Goal: Transaction & Acquisition: Purchase product/service

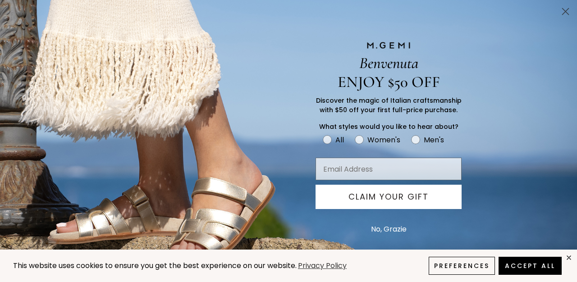
scroll to position [86, 0]
click at [569, 258] on icon "close" at bounding box center [569, 258] width 4 height 4
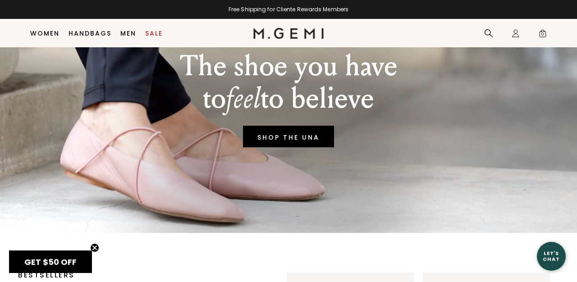
scroll to position [0, 0]
click at [197, 115] on p "to feel to believe" at bounding box center [289, 98] width 218 height 32
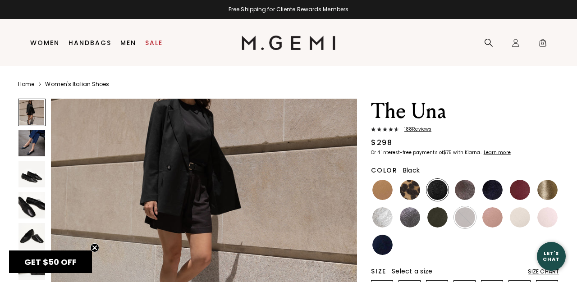
scroll to position [131, 0]
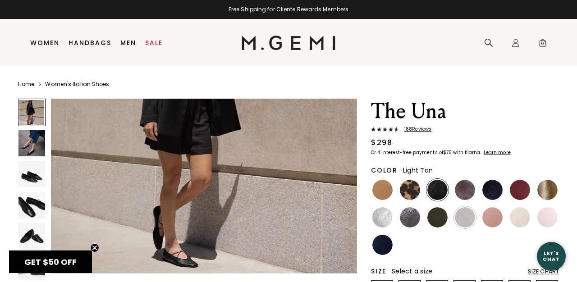
click at [383, 185] on img at bounding box center [382, 190] width 20 height 20
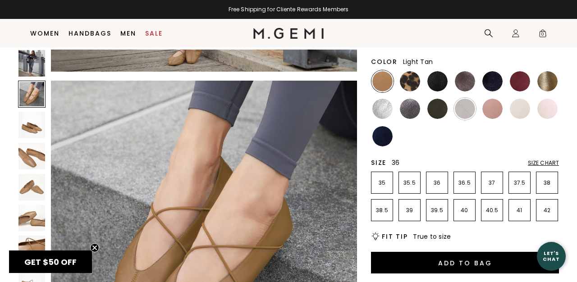
scroll to position [22, 0]
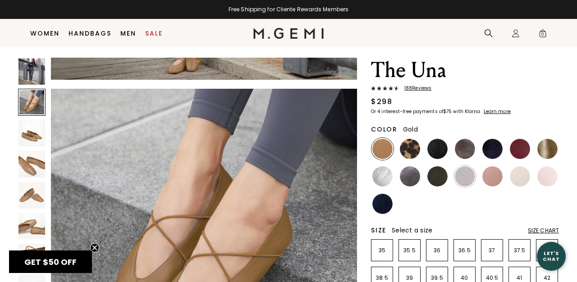
click at [553, 153] on img at bounding box center [547, 149] width 20 height 20
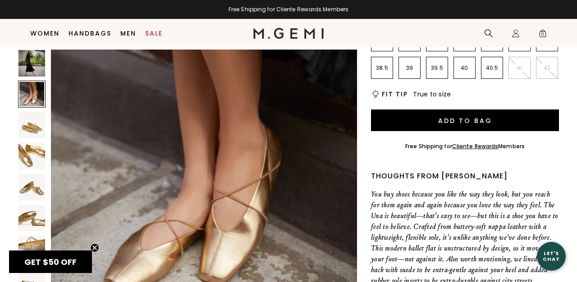
scroll to position [420, 0]
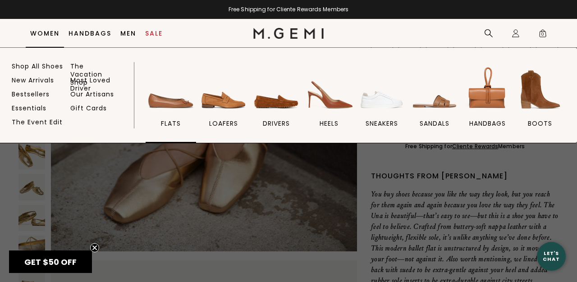
click at [171, 110] on img at bounding box center [171, 89] width 50 height 50
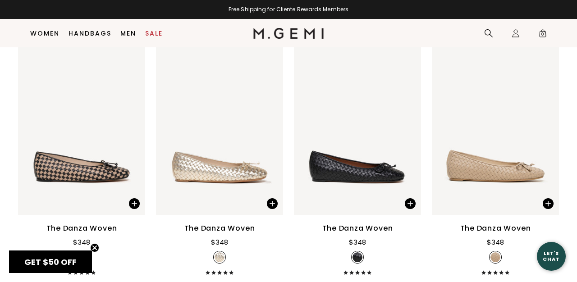
scroll to position [881, 0]
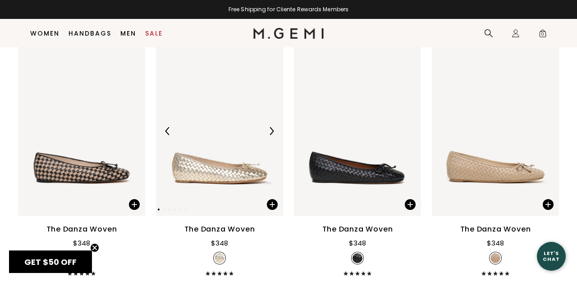
click at [270, 132] on img at bounding box center [271, 131] width 8 height 8
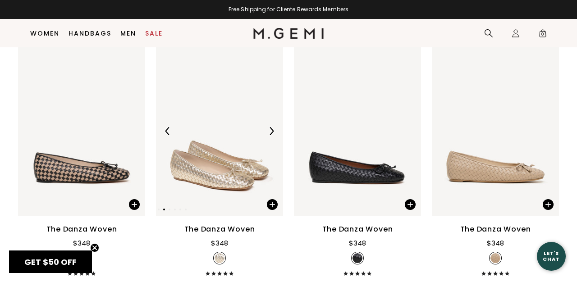
click at [270, 132] on img at bounding box center [271, 131] width 8 height 8
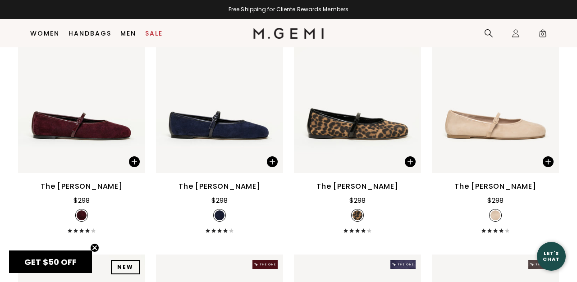
scroll to position [1444, 0]
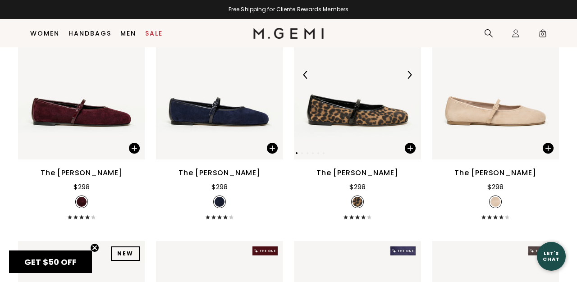
click at [408, 72] on img at bounding box center [409, 75] width 8 height 8
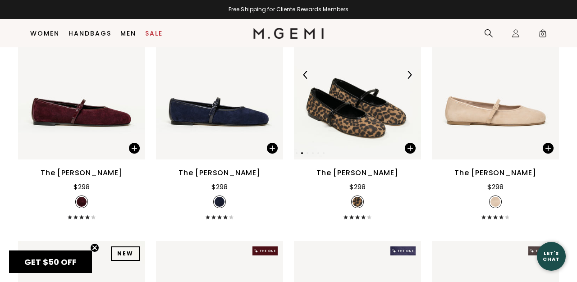
click at [408, 72] on img at bounding box center [409, 75] width 8 height 8
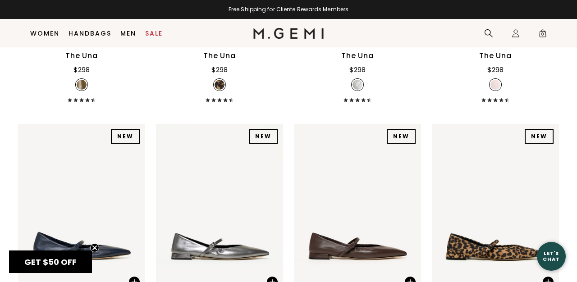
scroll to position [2640, 0]
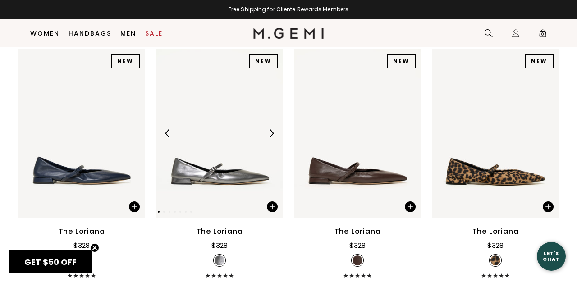
click at [269, 128] on div at bounding box center [271, 133] width 14 height 14
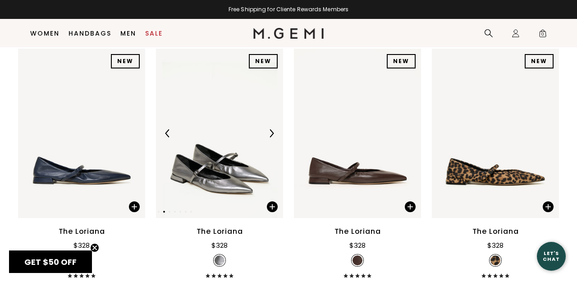
click at [269, 128] on div at bounding box center [271, 133] width 14 height 14
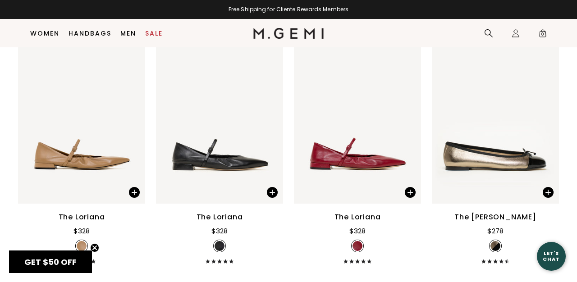
scroll to position [3139, 0]
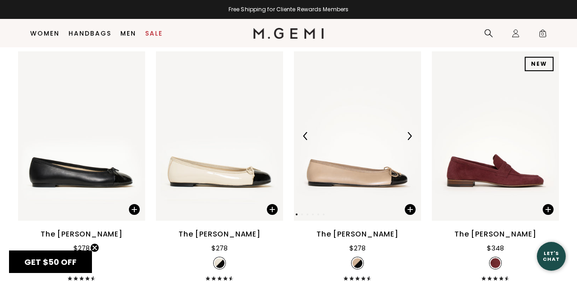
click at [412, 135] on img at bounding box center [409, 136] width 8 height 8
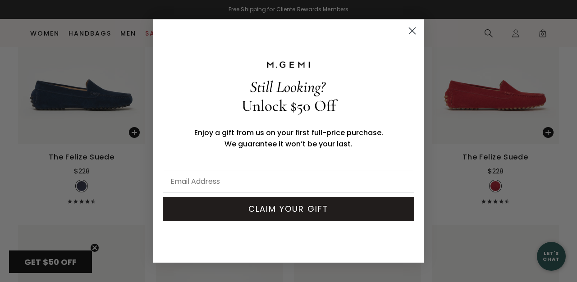
scroll to position [4134, 0]
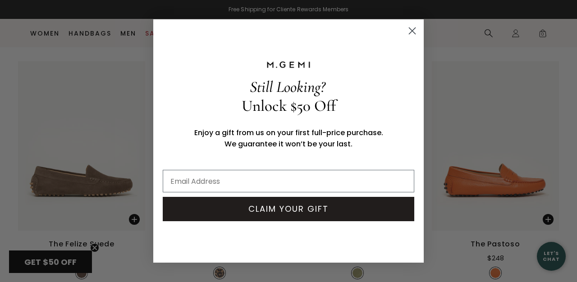
click at [414, 26] on circle "Close dialog" at bounding box center [412, 30] width 15 height 15
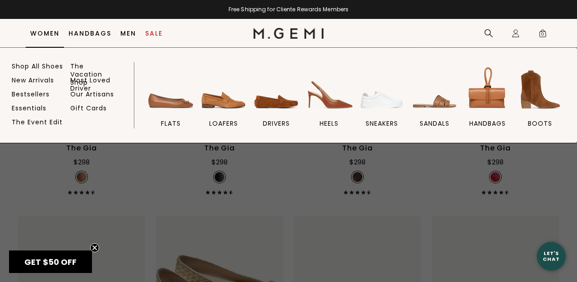
scroll to position [709, 0]
click at [333, 105] on img at bounding box center [329, 89] width 50 height 50
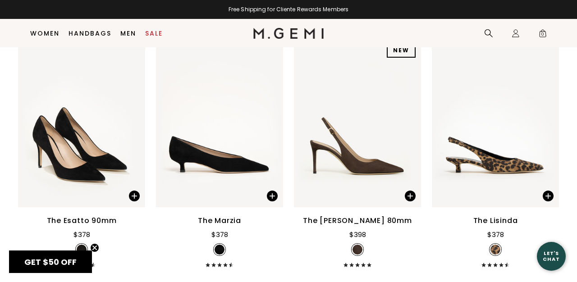
scroll to position [148, 0]
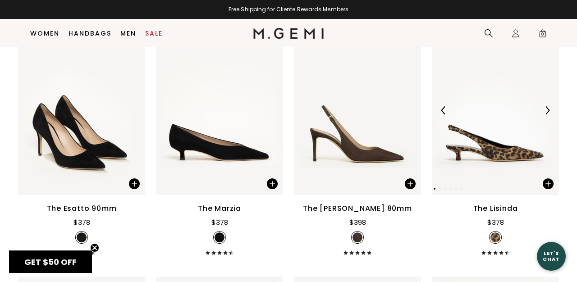
click at [498, 123] on img at bounding box center [495, 110] width 127 height 169
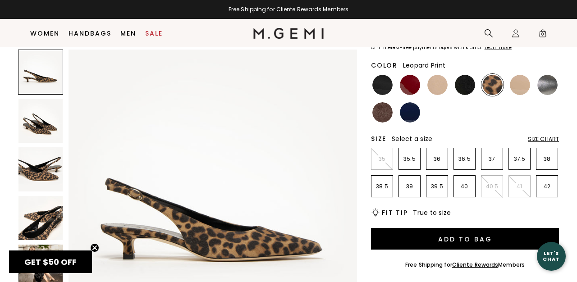
scroll to position [88, 0]
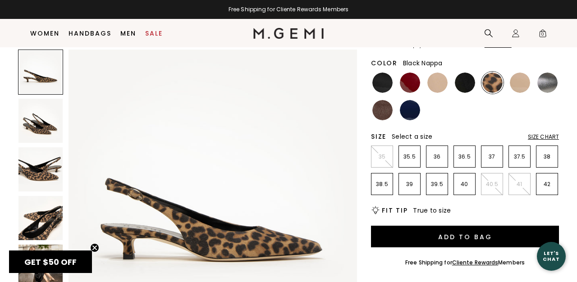
click at [469, 82] on img at bounding box center [465, 83] width 20 height 20
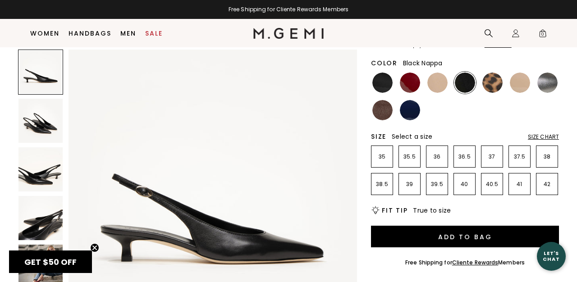
click at [43, 133] on img at bounding box center [40, 121] width 44 height 44
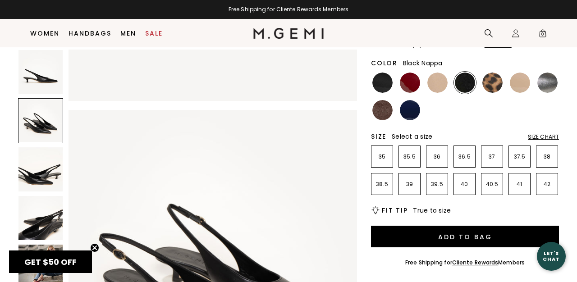
scroll to position [297, 0]
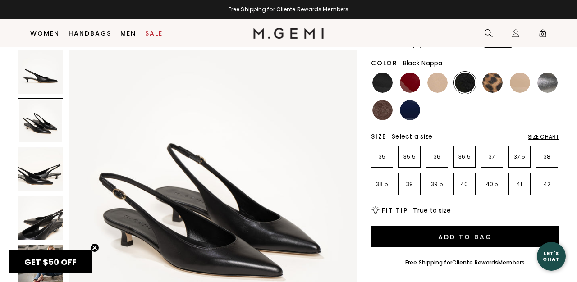
click at [42, 160] on img at bounding box center [40, 169] width 44 height 44
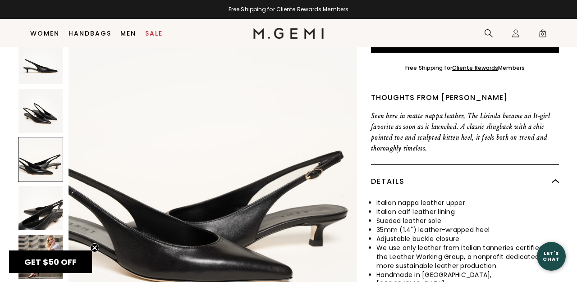
scroll to position [285, 0]
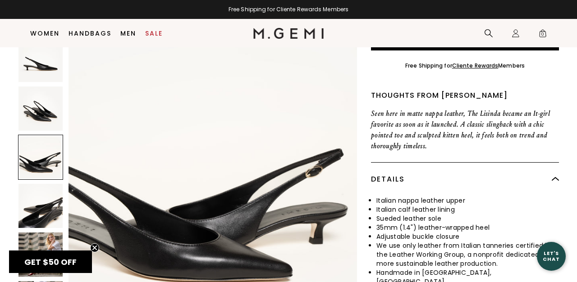
click at [50, 192] on img at bounding box center [40, 206] width 44 height 44
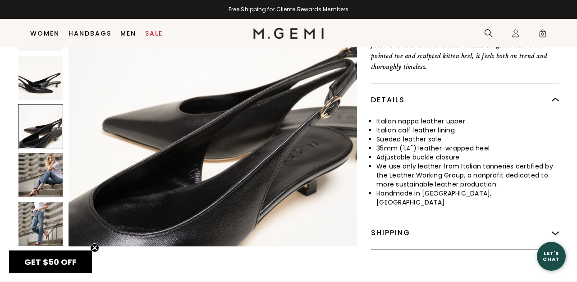
scroll to position [367, 0]
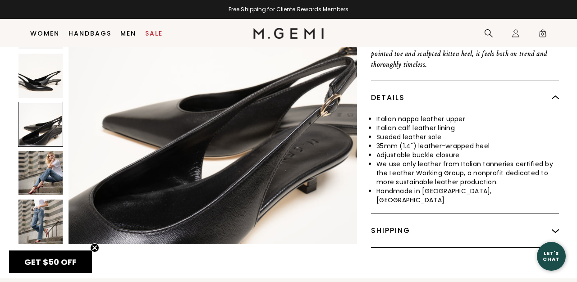
click at [48, 168] on img at bounding box center [40, 173] width 44 height 44
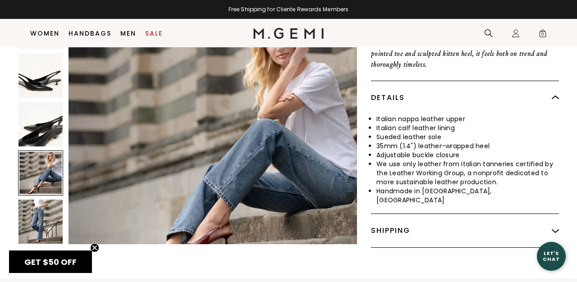
scroll to position [1190, 0]
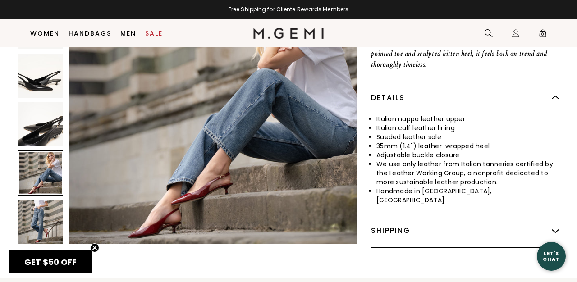
click at [48, 222] on img at bounding box center [40, 222] width 44 height 44
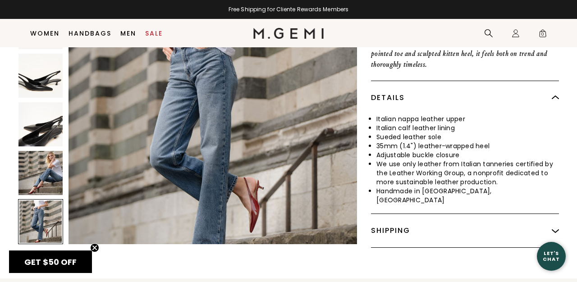
scroll to position [1487, 0]
